Goal: Task Accomplishment & Management: Use online tool/utility

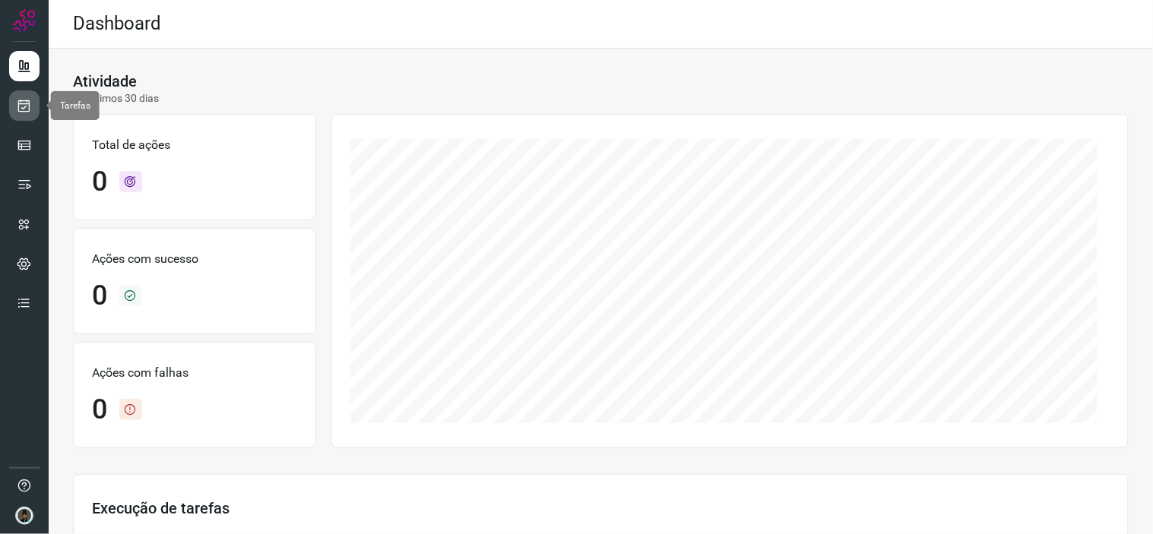
click at [26, 108] on icon at bounding box center [25, 105] width 16 height 15
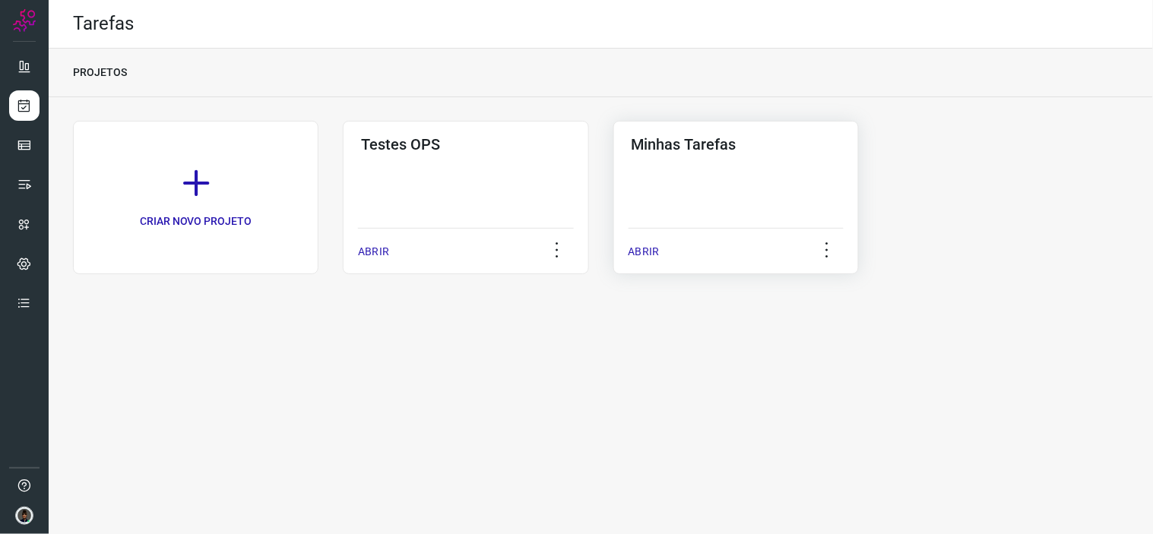
click at [706, 232] on div "ABRIR" at bounding box center [736, 247] width 215 height 38
click at [687, 75] on div "PROJETOS" at bounding box center [601, 73] width 1105 height 49
click at [728, 160] on div "Minhas Tarefas ABRIR" at bounding box center [737, 198] width 246 height 154
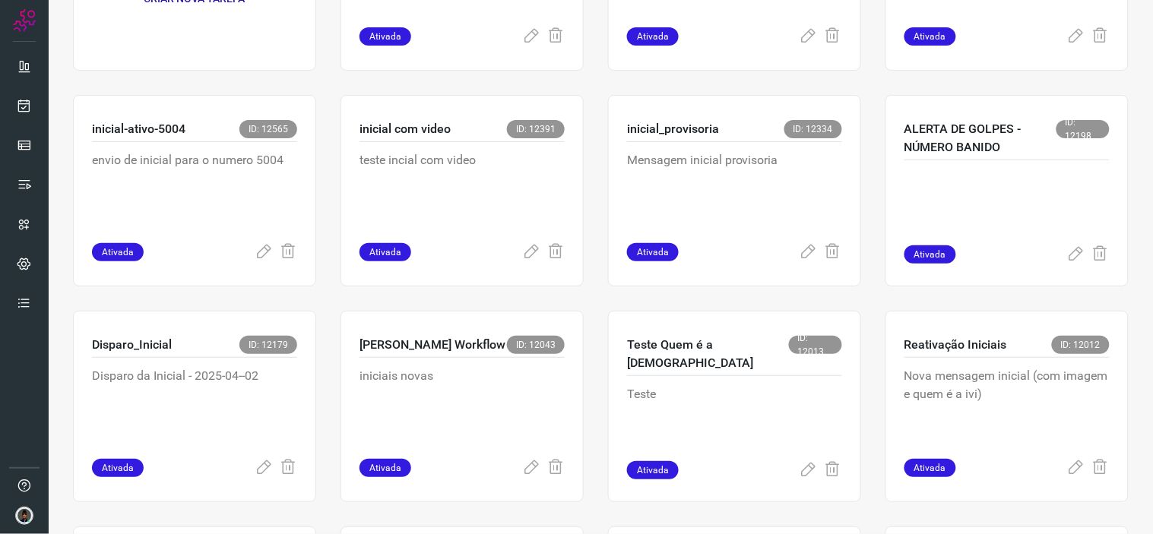
scroll to position [245, 0]
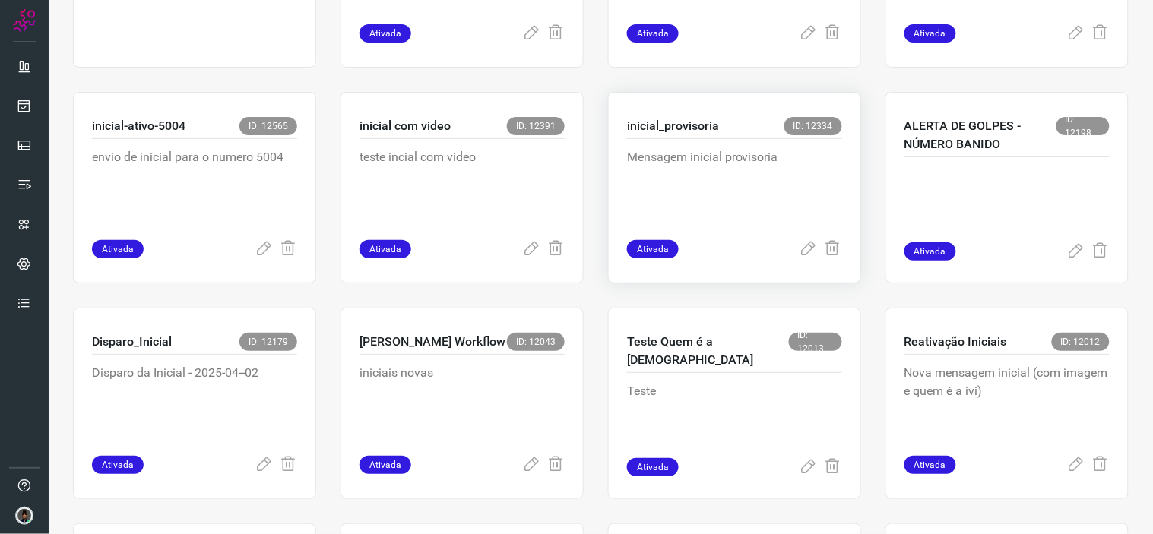
click at [666, 157] on p "Mensagem inicial provisoria" at bounding box center [734, 186] width 215 height 76
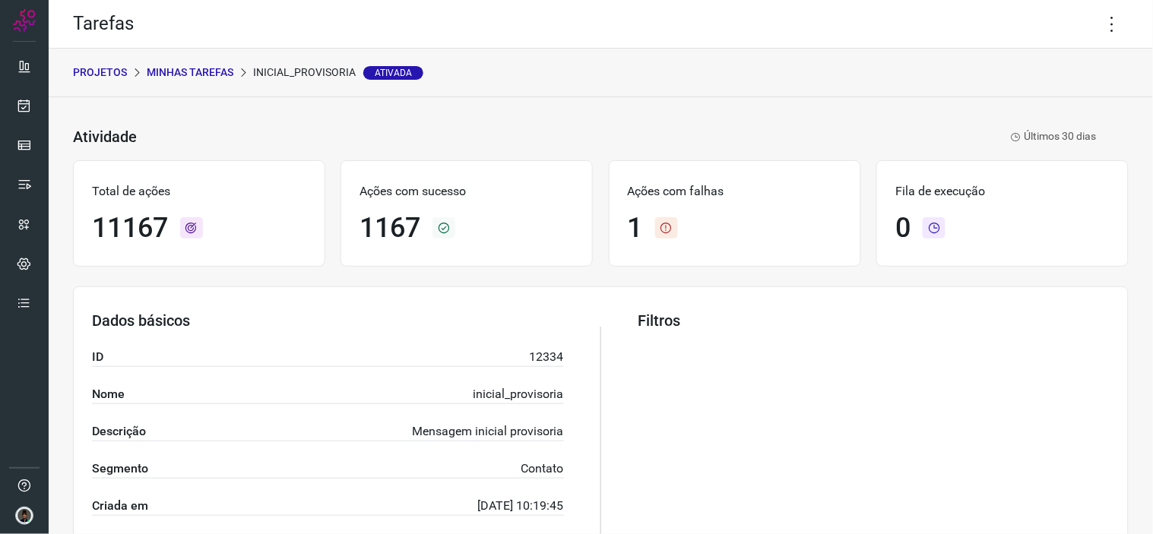
click at [1096, 5] on div "Tarefas" at bounding box center [601, 24] width 1105 height 49
click at [1097, 11] on icon at bounding box center [1113, 24] width 32 height 32
click at [1051, 99] on li "Executar" at bounding box center [1047, 99] width 138 height 24
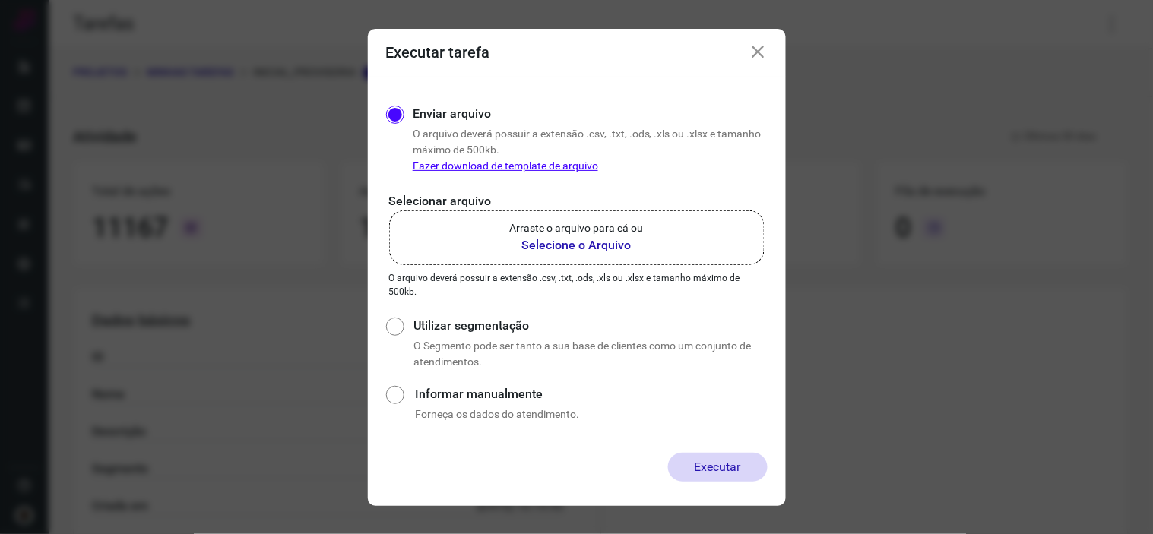
click at [595, 239] on b "Selecione o Arquivo" at bounding box center [577, 245] width 134 height 18
click at [0, 0] on input "Arraste o arquivo para cá ou Selecione o Arquivo" at bounding box center [0, 0] width 0 height 0
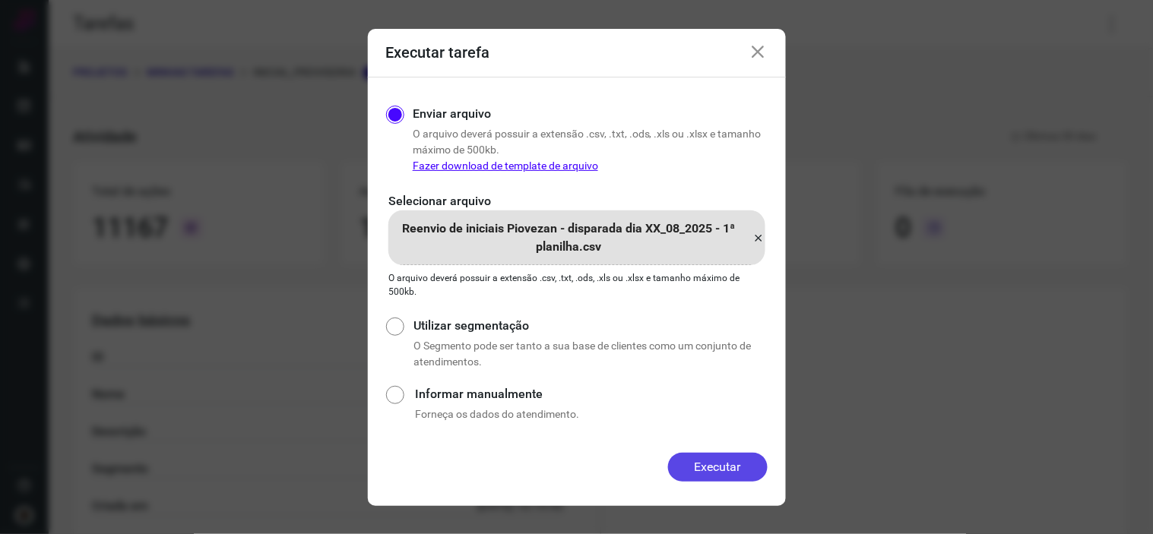
click at [723, 461] on button "Executar" at bounding box center [718, 467] width 100 height 29
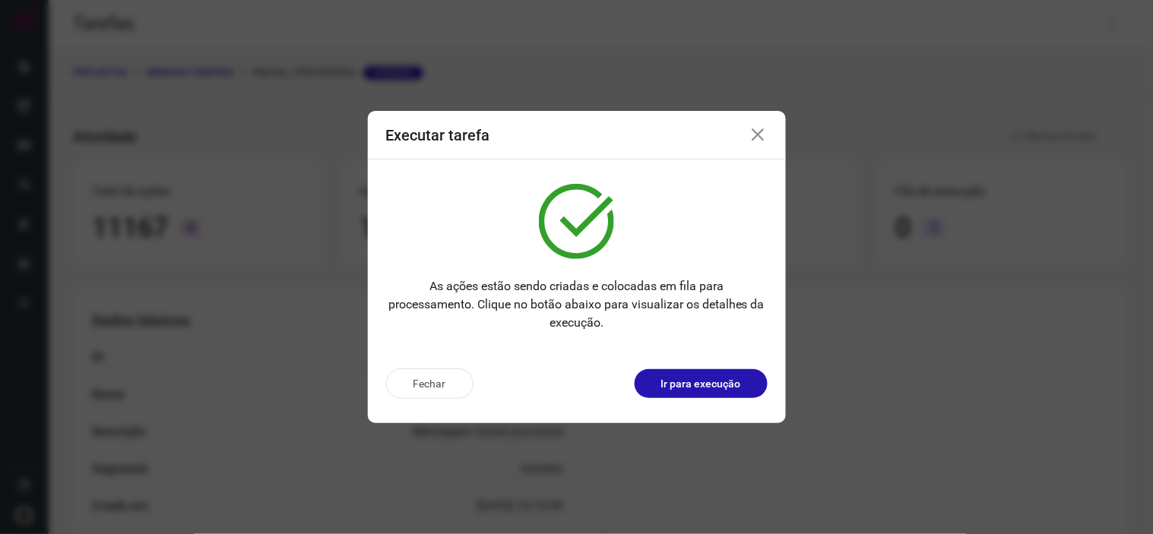
click at [741, 144] on div "Executar tarefa" at bounding box center [577, 135] width 418 height 49
drag, startPoint x: 743, startPoint y: 144, endPoint x: 763, endPoint y: 135, distance: 22.8
click at [763, 135] on div "Executar tarefa" at bounding box center [577, 135] width 418 height 49
click at [763, 135] on icon at bounding box center [759, 135] width 18 height 18
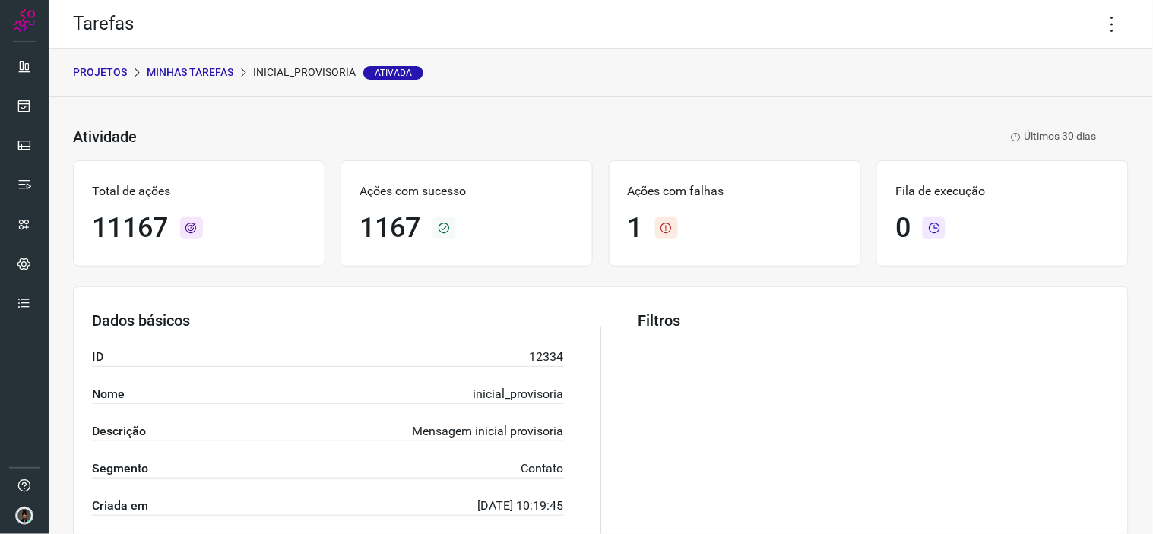
drag, startPoint x: 1070, startPoint y: 26, endPoint x: 1118, endPoint y: 25, distance: 47.1
click at [1118, 25] on div "Tarefas" at bounding box center [601, 24] width 1105 height 49
click at [1104, 24] on icon at bounding box center [1113, 24] width 32 height 32
click at [1020, 101] on li "Executar" at bounding box center [1047, 99] width 138 height 24
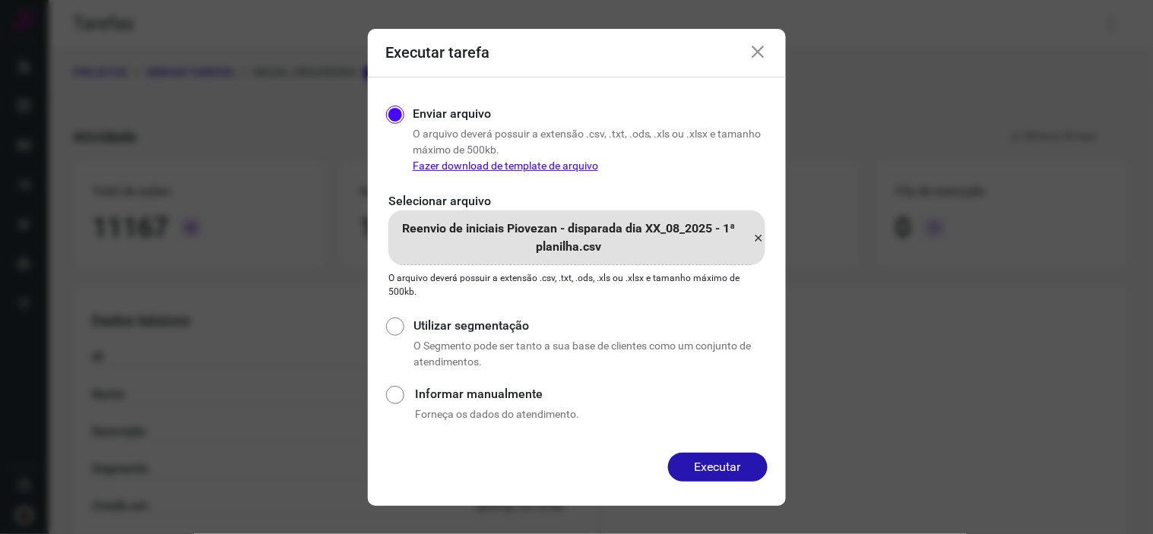
click at [760, 241] on icon at bounding box center [759, 238] width 12 height 18
click at [0, 0] on input "Reenvio de iniciais Piovezan - disparada dia XX_08_2025 - 1ª planilha.csv" at bounding box center [0, 0] width 0 height 0
click at [712, 474] on button "Executar" at bounding box center [718, 467] width 100 height 29
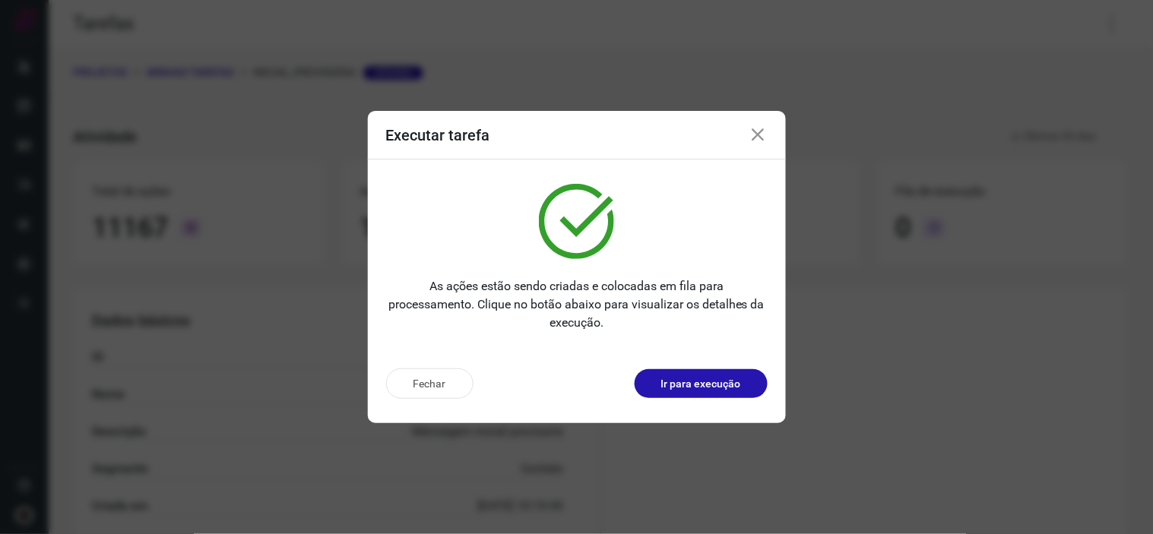
click at [757, 128] on icon at bounding box center [759, 135] width 18 height 18
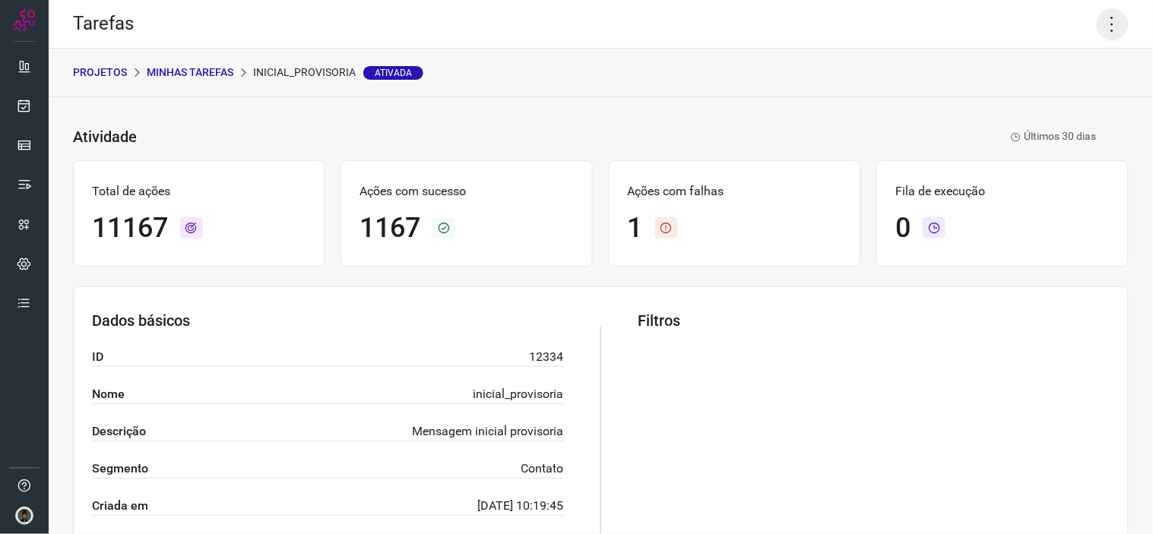
click at [1116, 12] on icon at bounding box center [1113, 24] width 32 height 32
click at [1023, 103] on li "Executar" at bounding box center [1047, 99] width 138 height 24
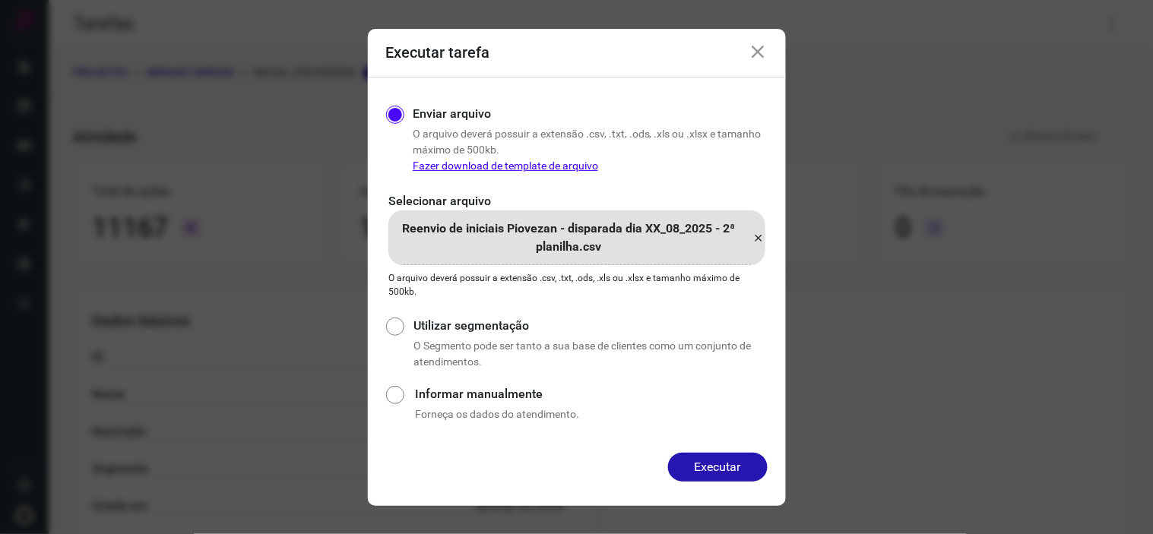
click at [761, 237] on icon at bounding box center [759, 238] width 12 height 18
click at [0, 0] on input "Reenvio de iniciais Piovezan - disparada dia XX_08_2025 - 2ª planilha.csv" at bounding box center [0, 0] width 0 height 0
click at [731, 461] on button "Executar" at bounding box center [718, 467] width 100 height 29
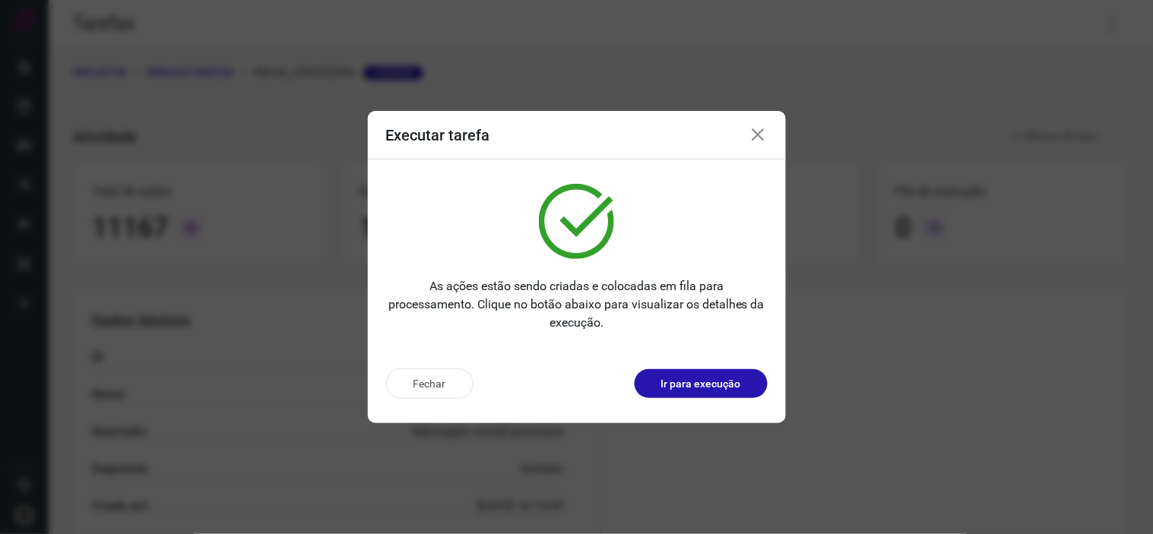
click at [764, 135] on icon at bounding box center [759, 135] width 18 height 18
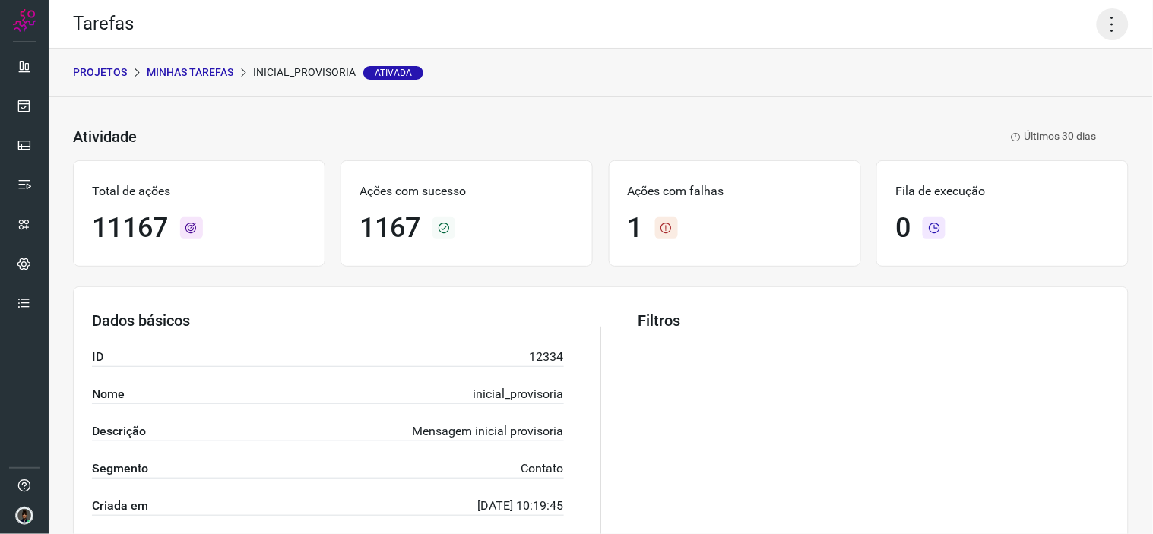
click at [1097, 31] on icon at bounding box center [1113, 24] width 32 height 32
click at [1022, 96] on li "Executar" at bounding box center [1047, 99] width 138 height 24
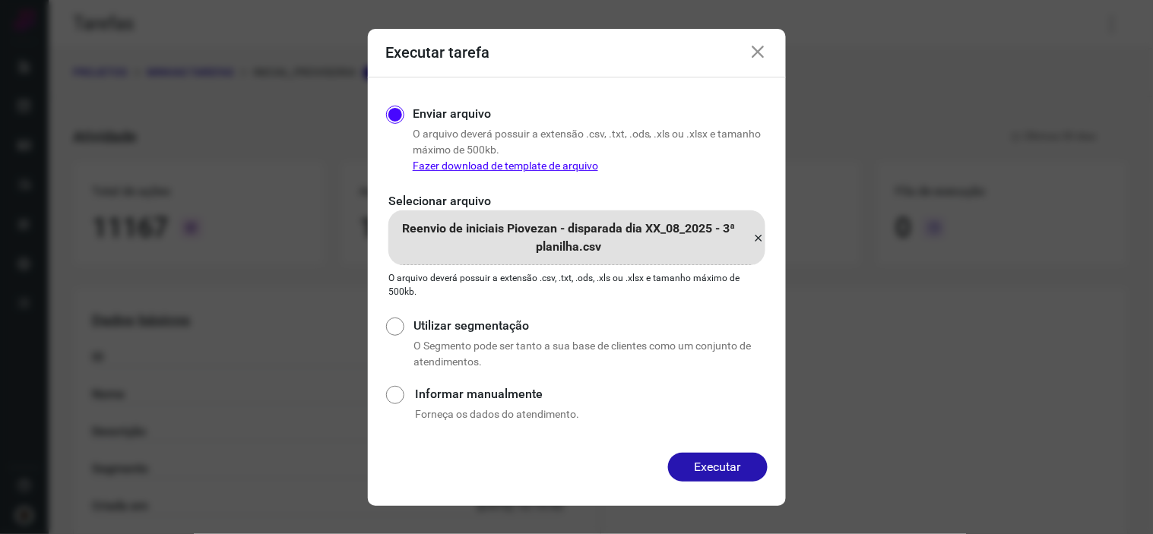
click at [753, 245] on icon at bounding box center [759, 238] width 12 height 18
click at [0, 0] on input "Reenvio de iniciais Piovezan - disparada dia XX_08_2025 - 3ª planilha.csv" at bounding box center [0, 0] width 0 height 0
click at [749, 462] on button "Executar" at bounding box center [718, 467] width 100 height 29
